Goal: Navigation & Orientation: Find specific page/section

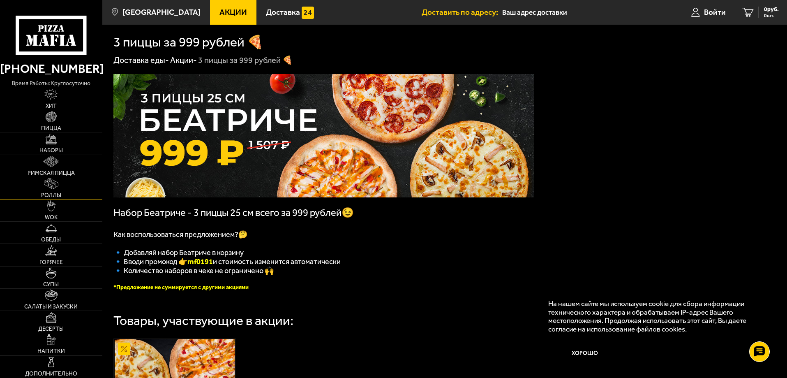
click at [59, 189] on link "Роллы" at bounding box center [51, 188] width 102 height 22
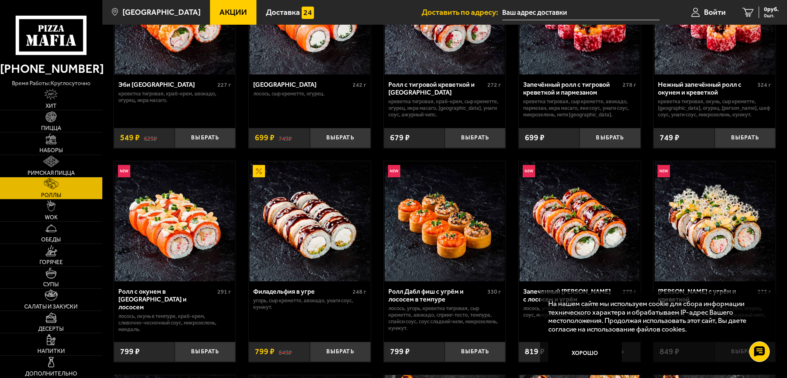
scroll to position [123, 0]
click at [605, 352] on button "Хорошо" at bounding box center [585, 353] width 74 height 25
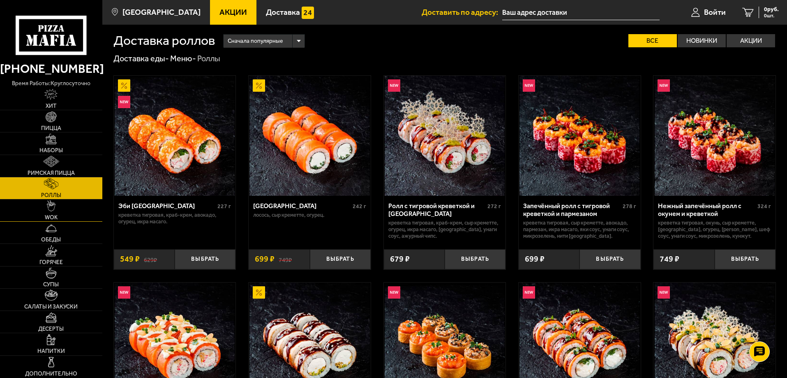
scroll to position [0, 0]
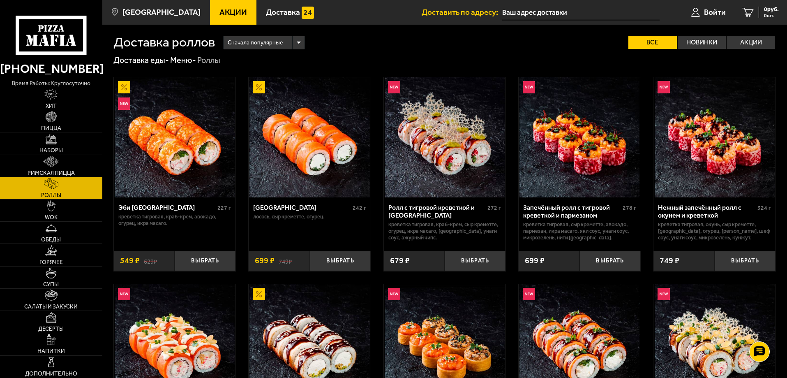
click at [230, 13] on span "Акции" at bounding box center [234, 12] width 28 height 8
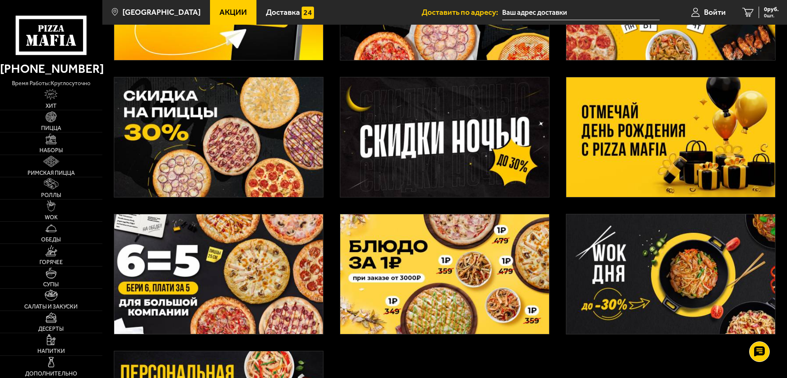
scroll to position [164, 0]
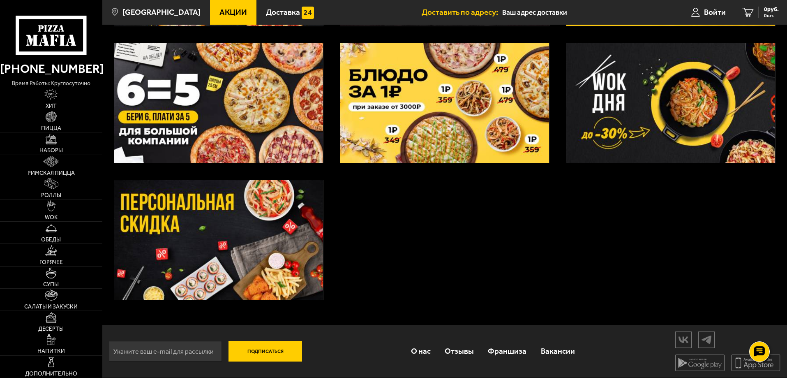
click at [278, 219] on img at bounding box center [218, 240] width 209 height 120
click at [55, 145] on link "Наборы" at bounding box center [51, 143] width 102 height 22
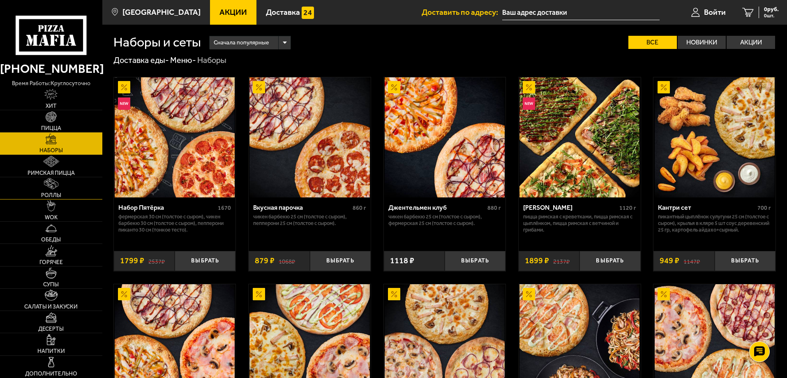
click at [47, 191] on link "Роллы" at bounding box center [51, 188] width 102 height 22
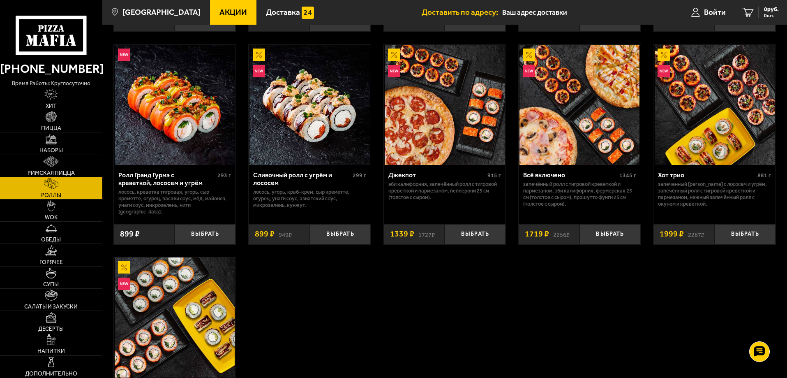
scroll to position [452, 0]
